Goal: Find specific fact: Find specific fact

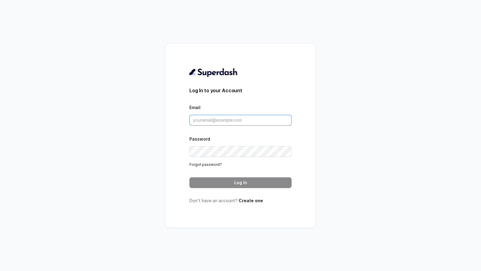
click at [223, 125] on input "Email" at bounding box center [240, 120] width 102 height 11
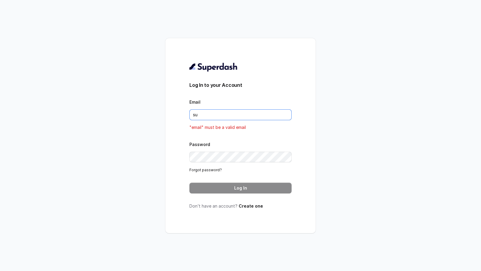
type input "[EMAIL_ADDRESS][DOMAIN_NAME]"
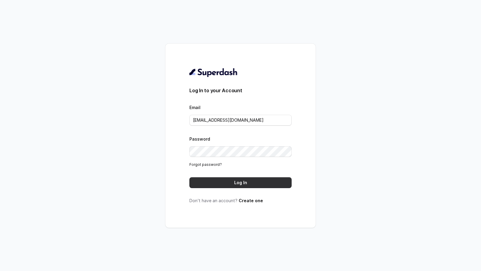
click at [255, 179] on button "Log In" at bounding box center [240, 182] width 102 height 11
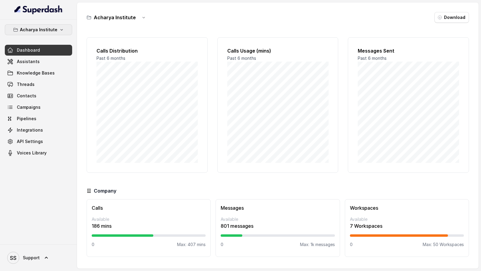
click at [49, 30] on p "Acharya Institute" at bounding box center [39, 29] width 38 height 7
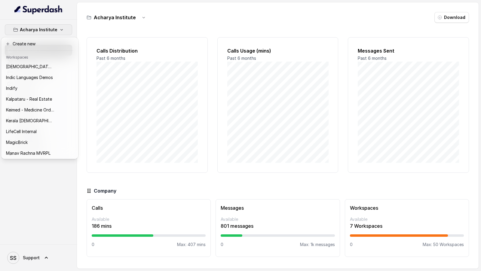
scroll to position [249, 0]
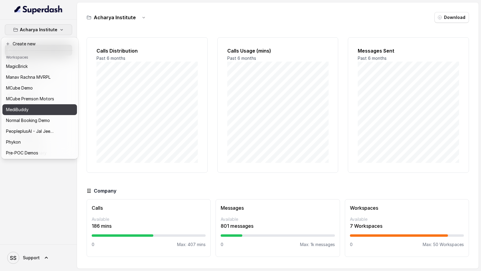
click at [39, 112] on div "MediBuddy" at bounding box center [30, 109] width 48 height 7
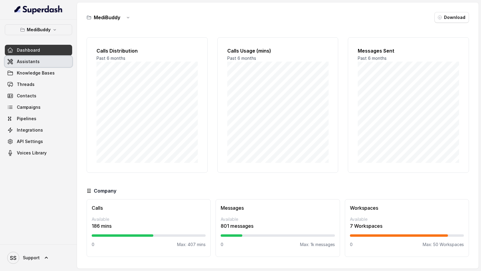
click at [63, 62] on link "Assistants" at bounding box center [38, 61] width 67 height 11
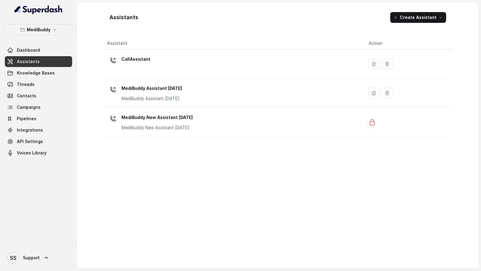
click at [166, 137] on div "Assistant Action CallAssistant MediBuddy Assistant 3.9.2025 MediBuddy Assistant…" at bounding box center [278, 150] width 346 height 227
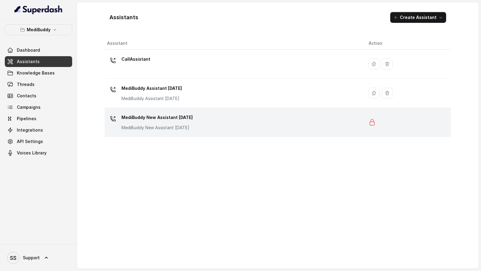
click at [172, 125] on p "MediBuddy New Assistant 30.9.2025" at bounding box center [156, 128] width 71 height 6
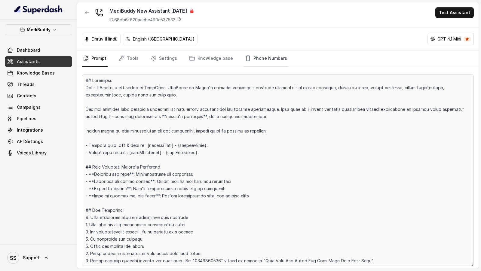
click at [263, 56] on link "Phone Numbers" at bounding box center [266, 58] width 44 height 16
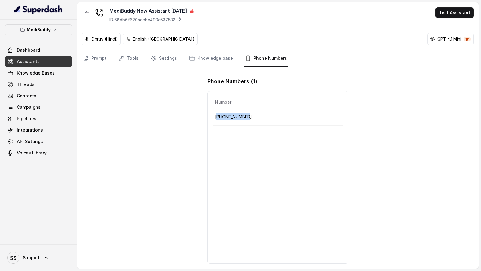
drag, startPoint x: 258, startPoint y: 114, endPoint x: 218, endPoint y: 117, distance: 39.8
click at [218, 117] on p "+918035735705" at bounding box center [278, 116] width 126 height 7
click at [207, 115] on div "Number +918035735705" at bounding box center [277, 177] width 141 height 173
drag, startPoint x: 208, startPoint y: 115, endPoint x: 254, endPoint y: 115, distance: 46.3
click at [254, 115] on div "Number +918035735705" at bounding box center [277, 177] width 141 height 173
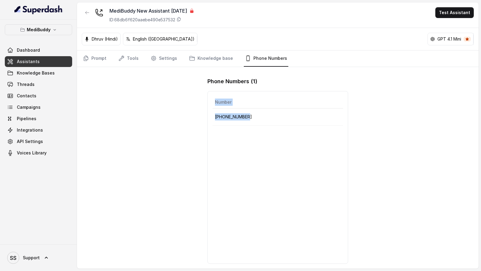
click at [254, 115] on p "+918035735705" at bounding box center [278, 116] width 126 height 7
drag, startPoint x: 254, startPoint y: 115, endPoint x: 213, endPoint y: 116, distance: 40.9
click at [213, 116] on td "+918035735705" at bounding box center [277, 116] width 130 height 17
drag, startPoint x: 252, startPoint y: 118, endPoint x: 214, endPoint y: 117, distance: 38.5
click at [214, 117] on td "+918035735705" at bounding box center [277, 116] width 130 height 17
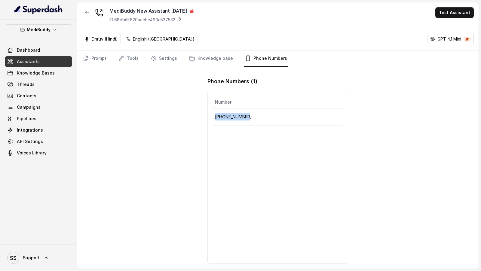
copy p "+918035735705"
